Goal: Transaction & Acquisition: Subscribe to service/newsletter

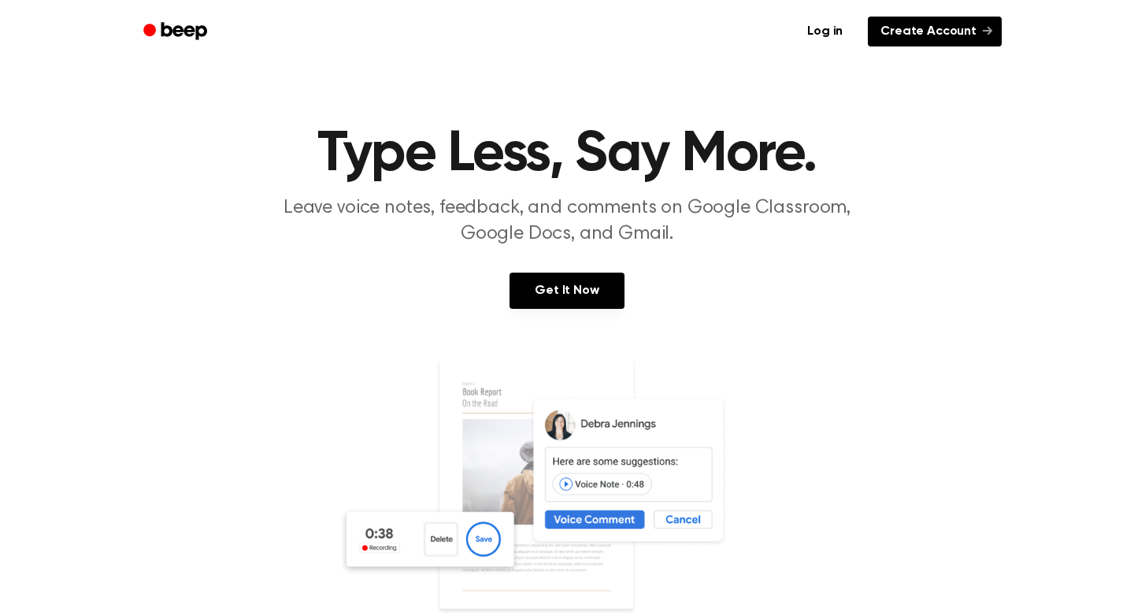
click at [941, 37] on link "Create Account" at bounding box center [935, 32] width 134 height 30
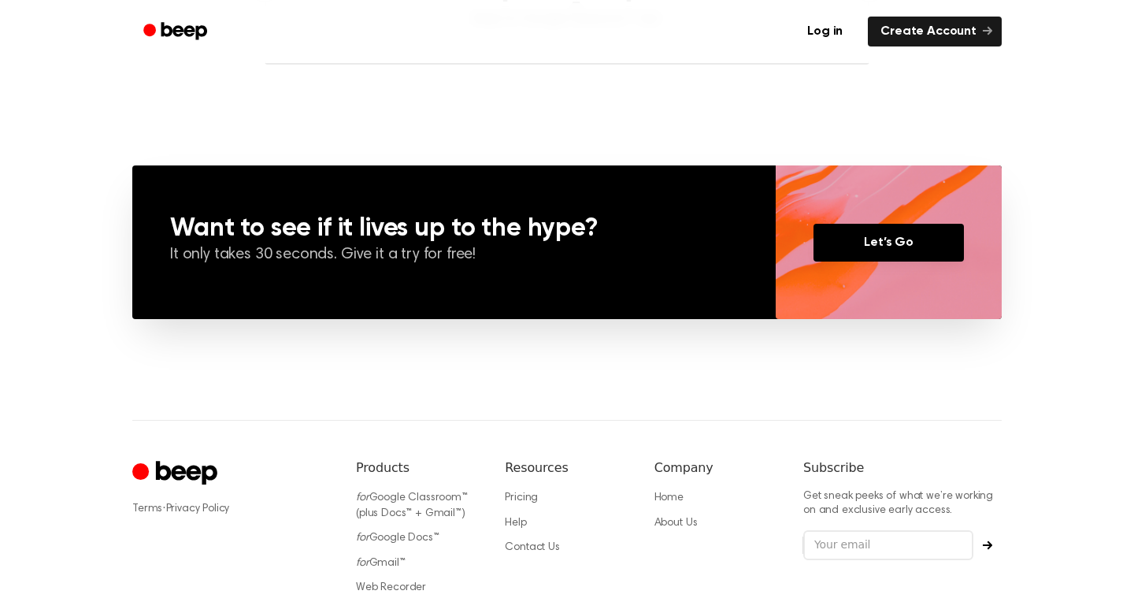
scroll to position [1071, 0]
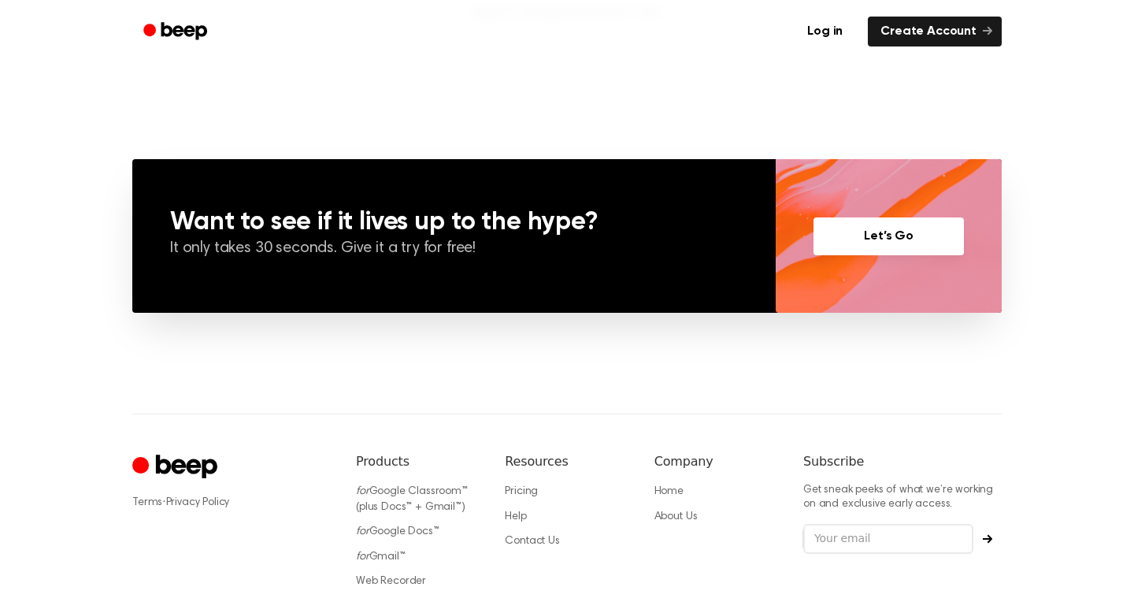
click at [874, 237] on link "Let’s Go" at bounding box center [889, 236] width 150 height 38
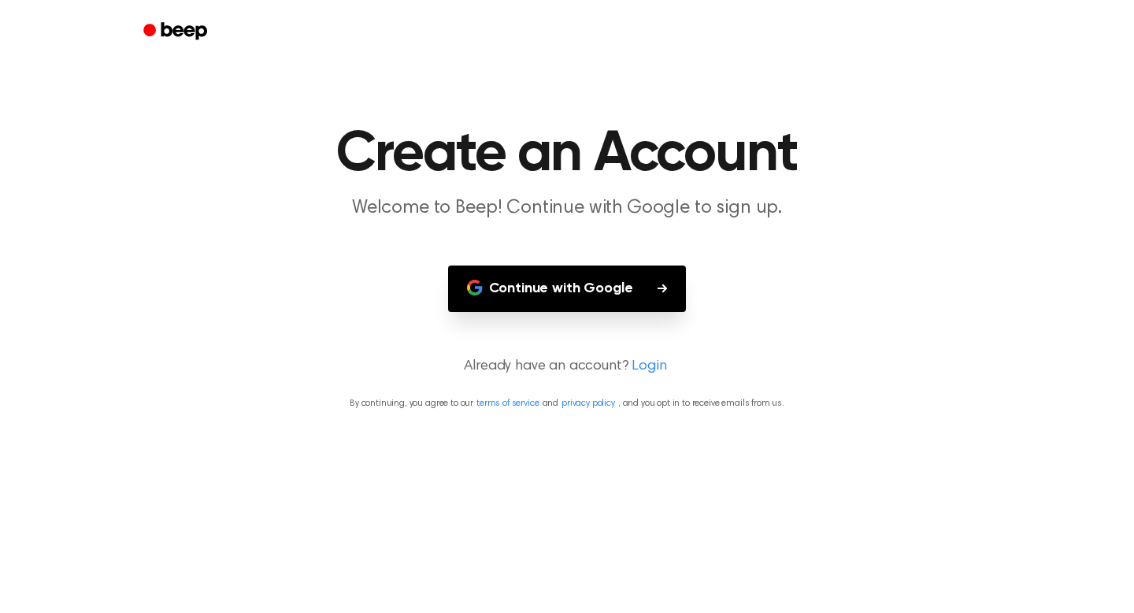
click at [603, 304] on button "Continue with Google" at bounding box center [567, 288] width 239 height 46
click at [516, 278] on button "Continue with Google" at bounding box center [567, 288] width 239 height 46
